Goal: Check status: Check status

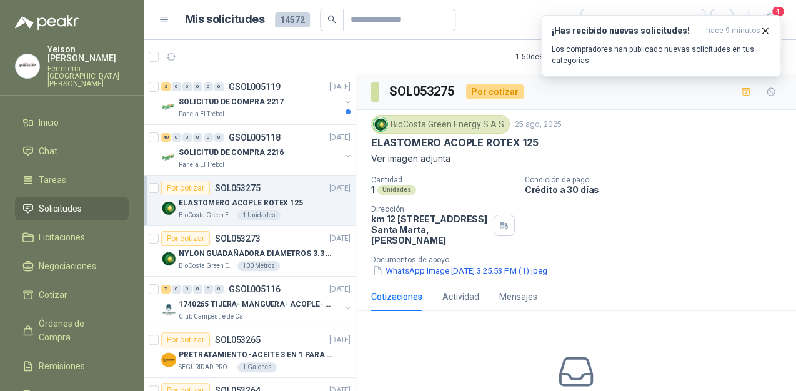
scroll to position [999, 0]
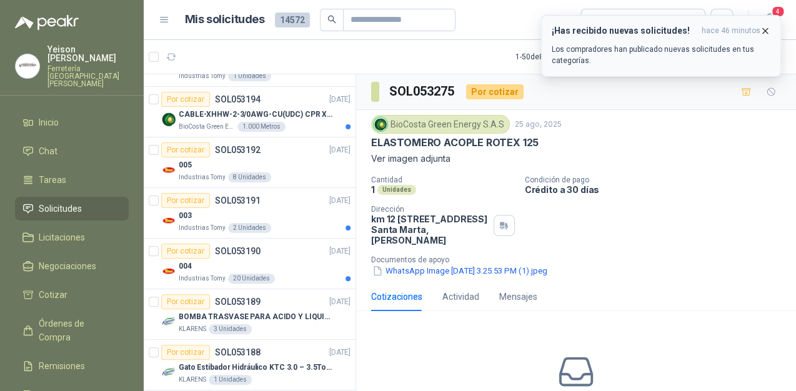
click at [763, 29] on icon "button" at bounding box center [765, 30] width 5 height 5
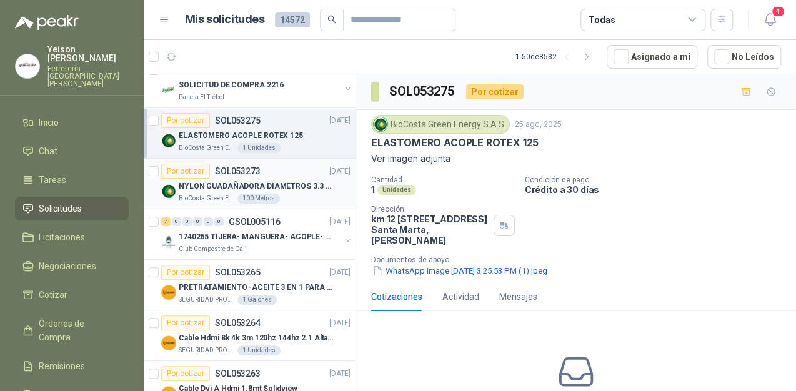
scroll to position [0, 0]
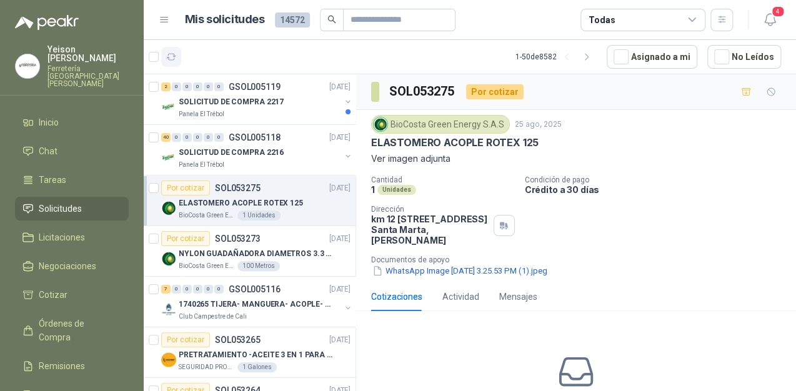
click at [175, 57] on icon "button" at bounding box center [171, 57] width 11 height 11
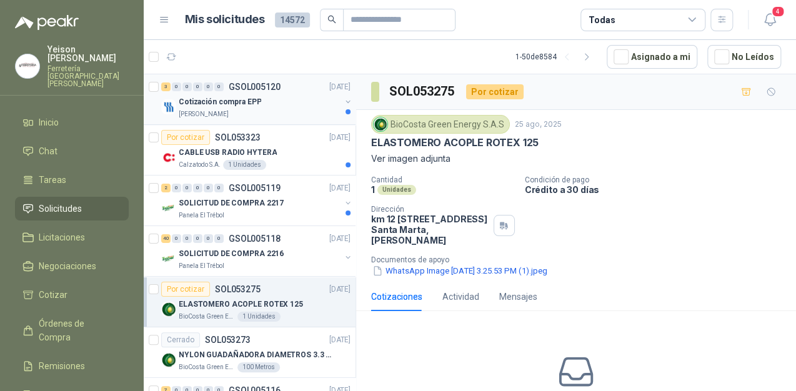
click at [235, 101] on p "Cotización compra EPP" at bounding box center [220, 102] width 82 height 12
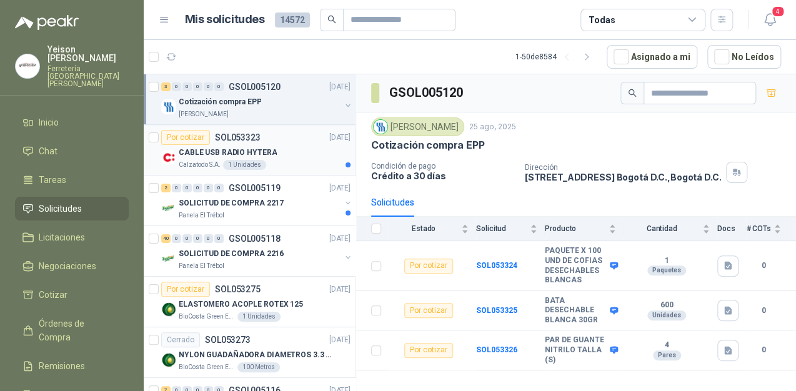
click at [255, 153] on p "CABLE USB RADIO HYTERA" at bounding box center [228, 153] width 98 height 12
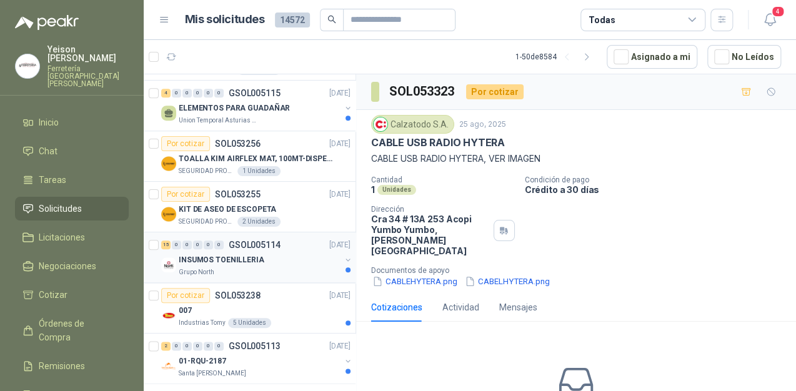
scroll to position [649, 0]
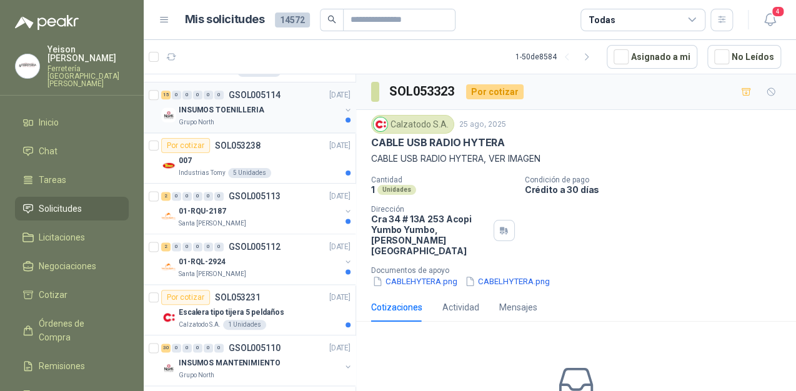
click at [264, 104] on div "INSUMOS TOENILLERIA" at bounding box center [260, 109] width 162 height 15
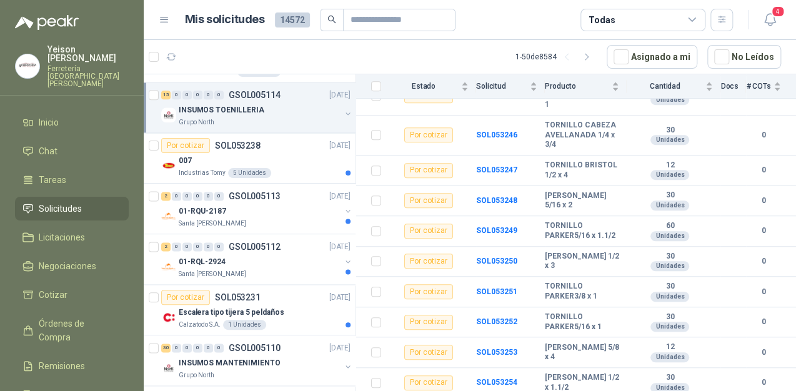
scroll to position [367, 0]
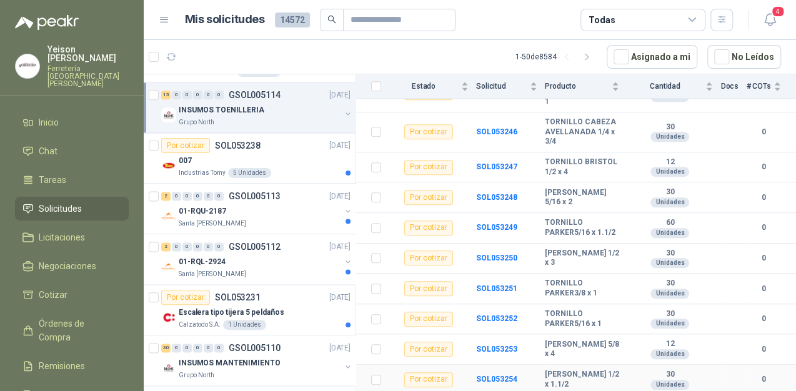
drag, startPoint x: 565, startPoint y: 385, endPoint x: 541, endPoint y: 368, distance: 29.1
click at [541, 368] on tr "Por cotizar SOL053254 [PERSON_NAME] 1/2 x 1.1/2 30 Unidades 0" at bounding box center [576, 380] width 440 height 31
copy tr "[PERSON_NAME] 1/2 x 1.1/2"
